Goal: Task Accomplishment & Management: Manage account settings

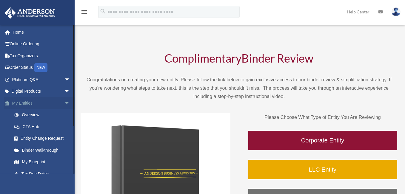
click at [22, 103] on link "My Entities arrow_drop_down" at bounding box center [41, 103] width 75 height 12
click at [397, 11] on img at bounding box center [396, 11] width 9 height 9
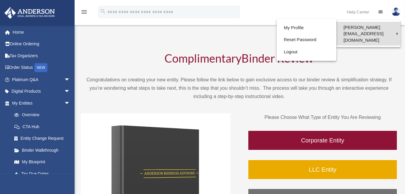
click at [388, 26] on link "[PERSON_NAME][EMAIL_ADDRESS][DOMAIN_NAME]" at bounding box center [369, 34] width 64 height 24
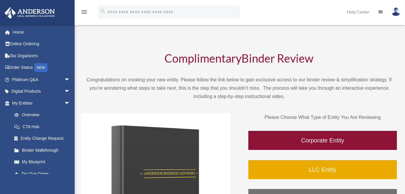
click at [398, 13] on img at bounding box center [396, 11] width 9 height 9
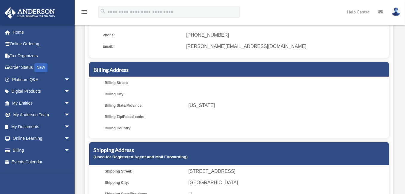
scroll to position [60, 0]
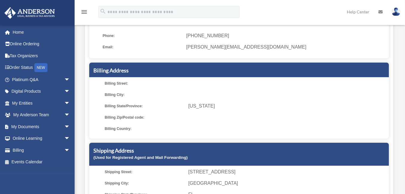
click at [228, 110] on span "[US_STATE]" at bounding box center [287, 106] width 199 height 8
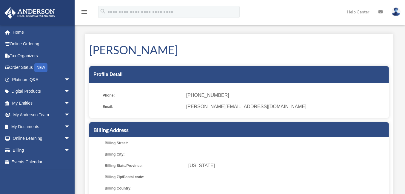
click at [226, 106] on span "[PERSON_NAME][EMAIL_ADDRESS][DOMAIN_NAME]" at bounding box center [285, 107] width 199 height 8
click at [33, 148] on link "Billing arrow_drop_down" at bounding box center [41, 151] width 75 height 12
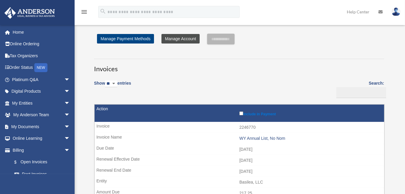
click at [178, 40] on link "Manage Account" at bounding box center [181, 39] width 38 height 10
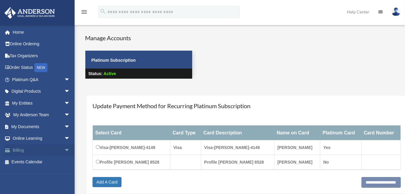
click at [17, 151] on link "Billing arrow_drop_down" at bounding box center [41, 151] width 75 height 12
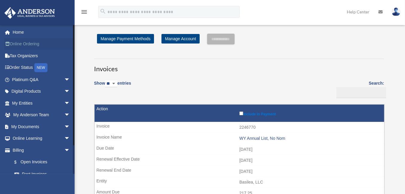
click at [24, 45] on link "Online Ordering" at bounding box center [41, 44] width 75 height 12
click at [25, 67] on link "Order Status NEW" at bounding box center [41, 68] width 75 height 12
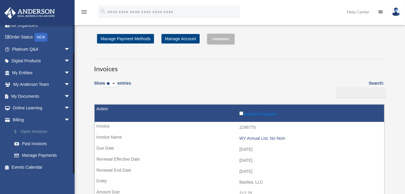
click at [32, 131] on link "$ Open Invoices" at bounding box center [43, 132] width 71 height 12
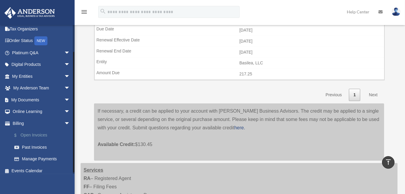
scroll to position [30, 0]
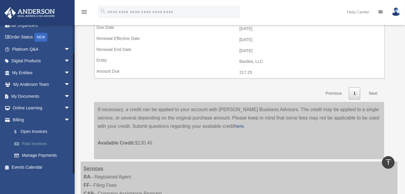
click at [32, 143] on link "Past Invoices" at bounding box center [43, 144] width 71 height 12
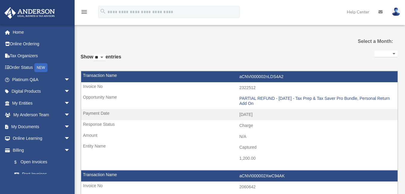
select select
click at [19, 31] on link "Home" at bounding box center [41, 32] width 75 height 12
